Goal: Obtain resource: Download file/media

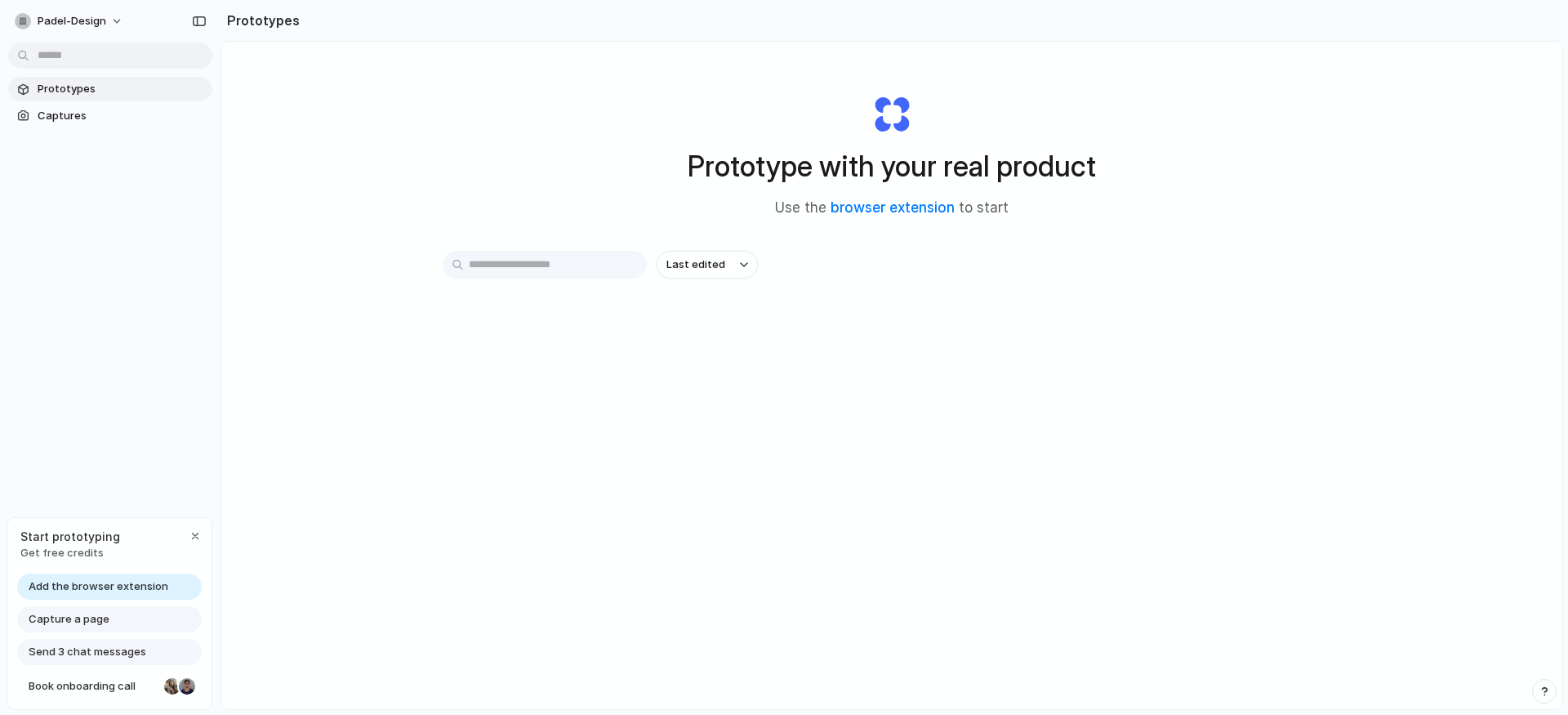
click at [78, 618] on span "Capture a page" at bounding box center [69, 620] width 81 height 16
click at [195, 540] on div "button" at bounding box center [195, 536] width 13 height 13
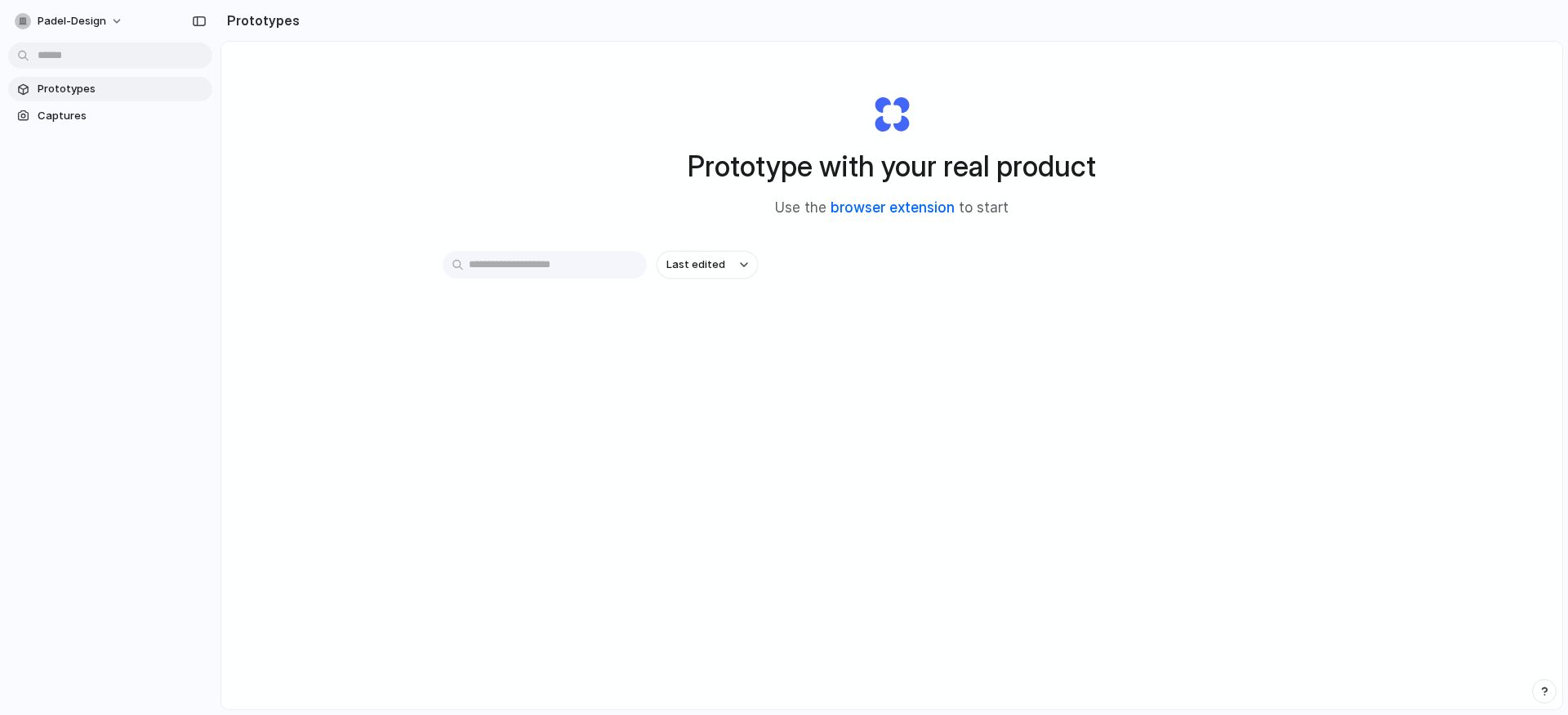
click at [913, 213] on link "browser extension" at bounding box center [892, 208] width 124 height 16
